Goal: Task Accomplishment & Management: Use online tool/utility

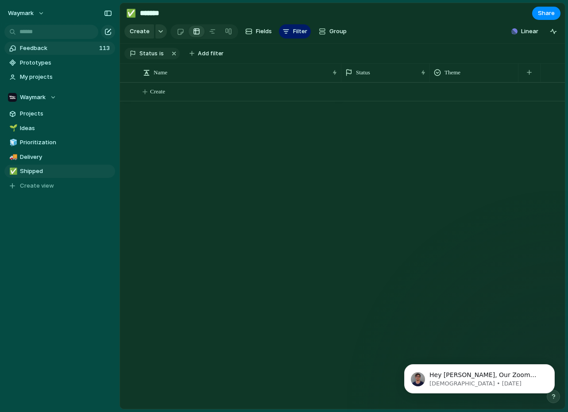
click at [48, 47] on span "Feedback" at bounding box center [58, 48] width 77 height 9
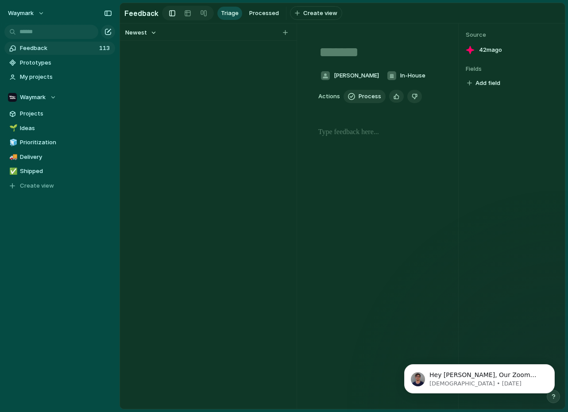
type textarea "**********"
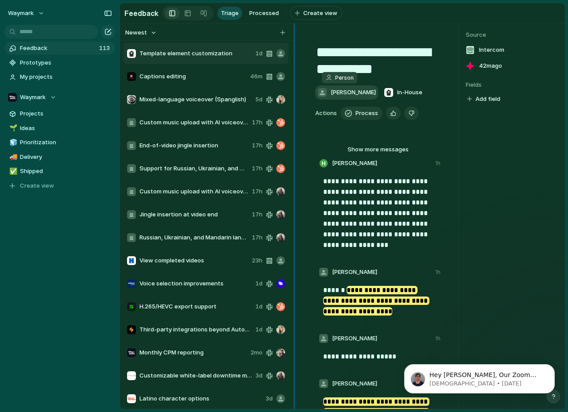
drag, startPoint x: 295, startPoint y: 87, endPoint x: 327, endPoint y: 88, distance: 32.8
click at [327, 88] on div "**********" at bounding box center [342, 215] width 445 height 385
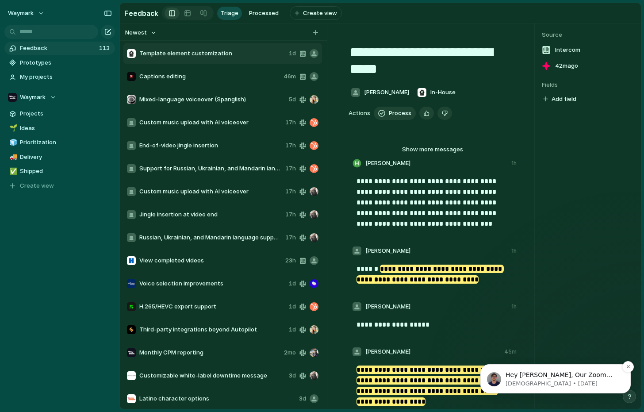
click at [552, 377] on span "Hey [PERSON_NAME], Our Zoom integration for feedback is still in the works, so …" at bounding box center [563, 401] width 114 height 60
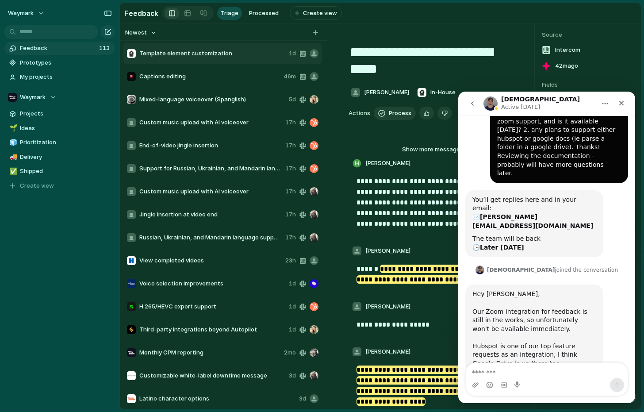
scroll to position [46, 0]
click at [542, 372] on textarea "Message…" at bounding box center [547, 370] width 162 height 15
type textarea "*********"
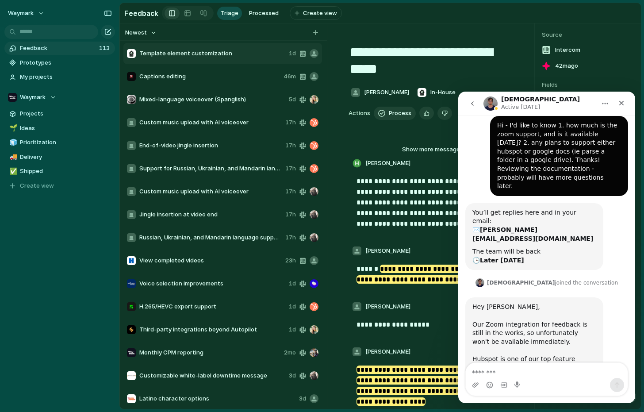
scroll to position [96, 0]
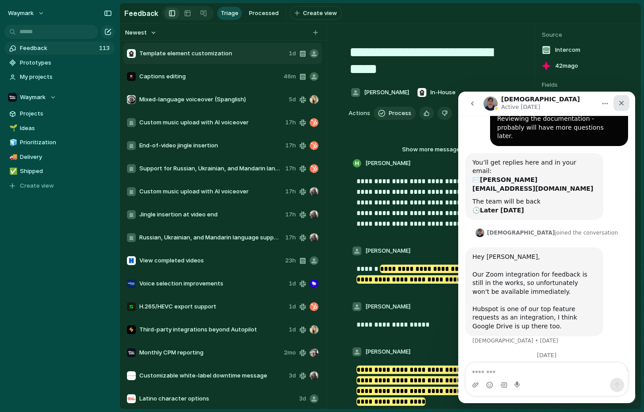
click at [567, 101] on icon "Close" at bounding box center [621, 103] width 7 height 7
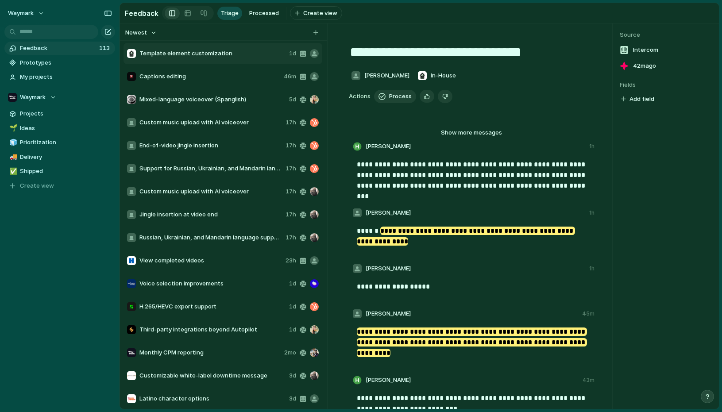
scroll to position [0, 0]
click at [235, 58] on div "Template element customization" at bounding box center [206, 53] width 158 height 9
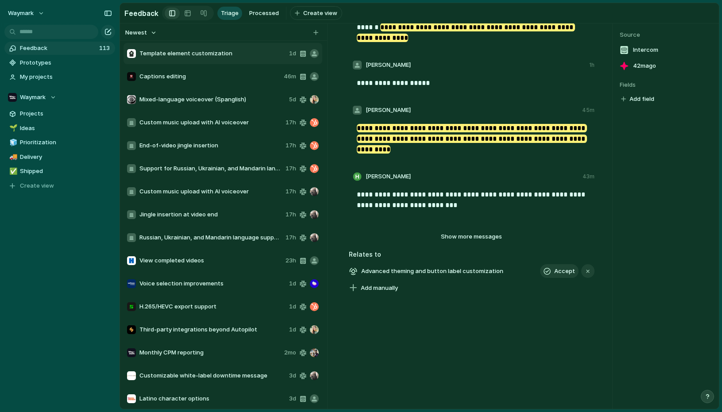
scroll to position [203, 0]
click at [212, 79] on span "Captions editing" at bounding box center [209, 76] width 141 height 9
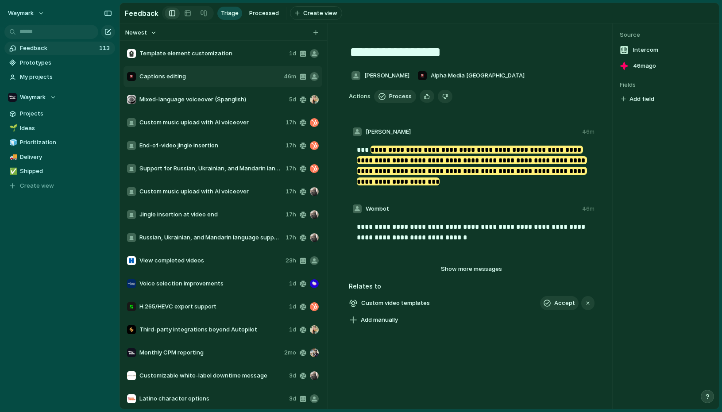
click at [208, 98] on span "Mixed-language voiceover (Spanglish)" at bounding box center [212, 99] width 146 height 9
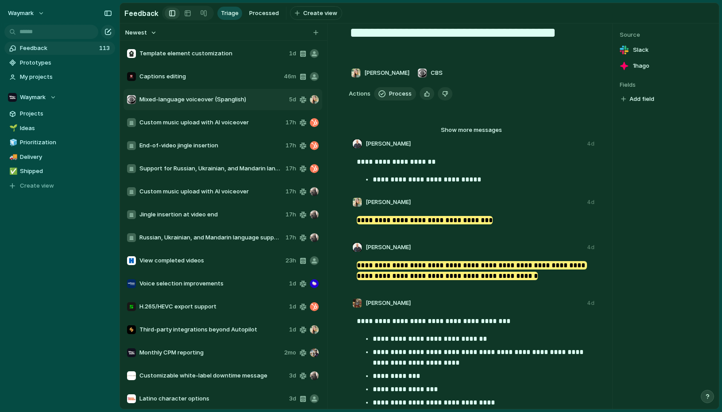
scroll to position [18, 0]
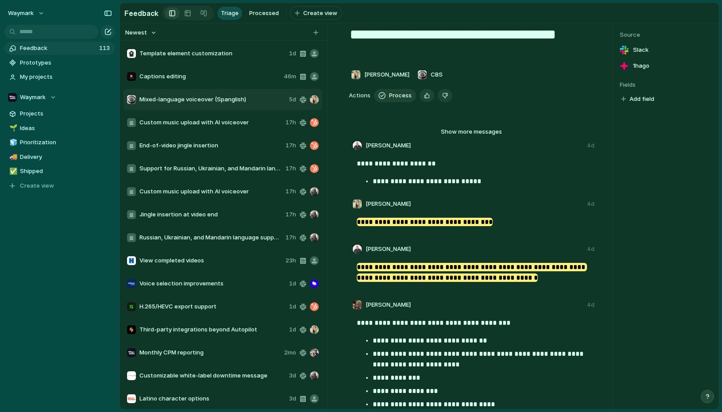
click at [210, 123] on span "Custom music upload with AI voiceover" at bounding box center [210, 122] width 142 height 9
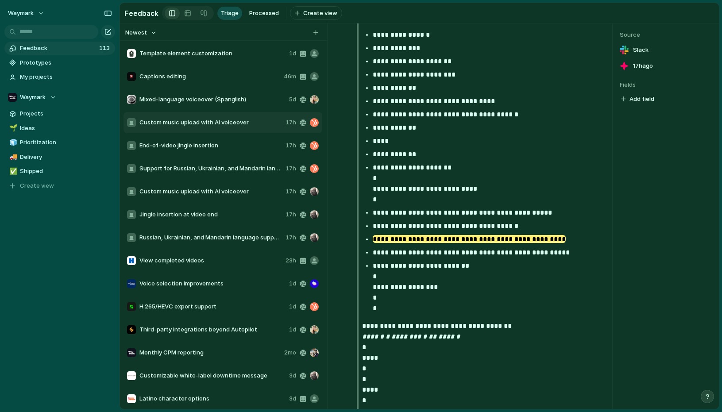
scroll to position [449, 0]
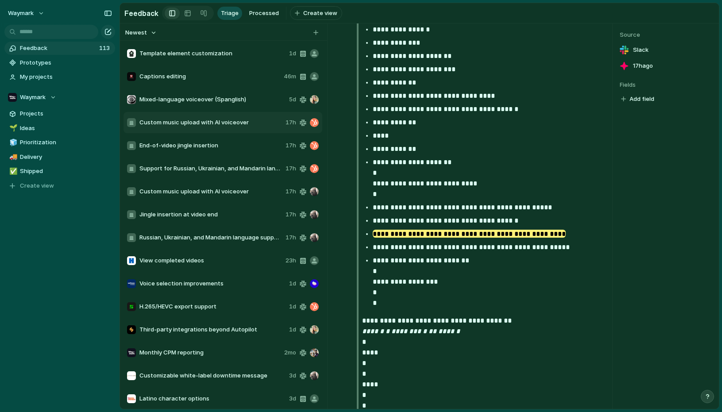
click at [203, 146] on span "End-of-video jingle insertion" at bounding box center [210, 145] width 142 height 9
type textarea "**********"
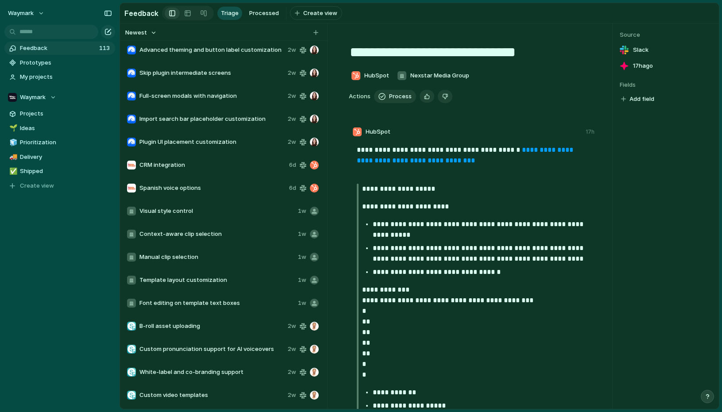
scroll to position [2235, 0]
